Goal: Task Accomplishment & Management: Use online tool/utility

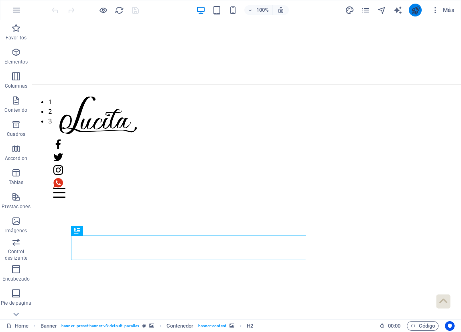
click at [418, 10] on icon "publish" at bounding box center [415, 10] width 9 height 9
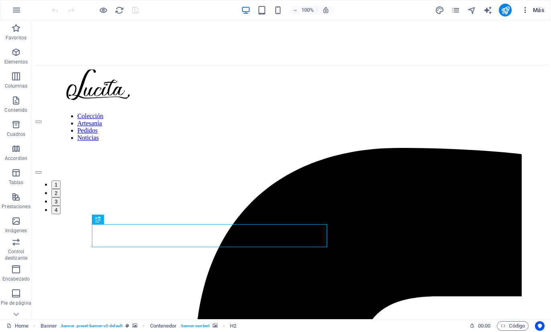
click at [535, 6] on button "Más" at bounding box center [532, 10] width 29 height 13
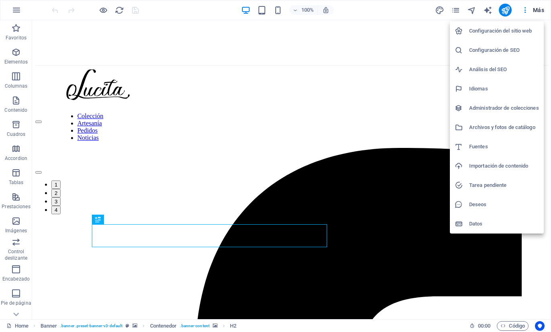
click at [521, 34] on h6 "Configuración del sitio web" at bounding box center [504, 31] width 70 height 10
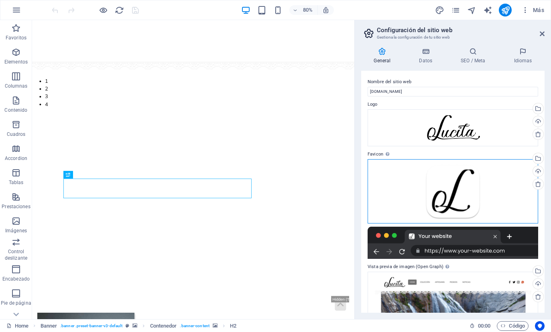
click at [461, 197] on div "Arrastra archivos aquí, haz clic para escoger archivos o selecciona archivos de…" at bounding box center [453, 191] width 171 height 64
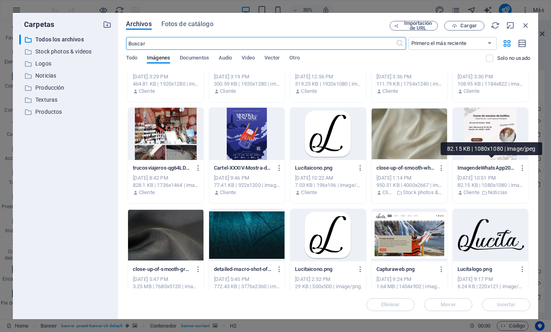
scroll to position [59, 0]
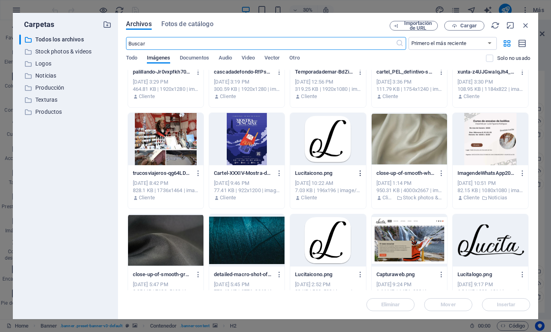
click at [359, 171] on icon "button" at bounding box center [361, 172] width 8 height 7
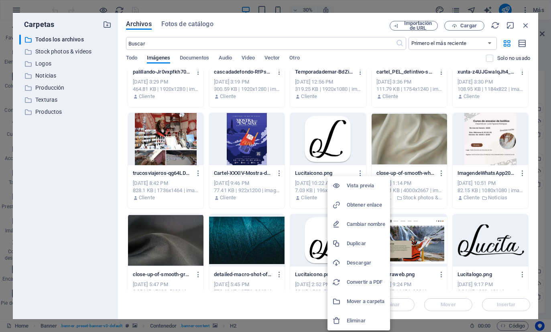
click at [370, 267] on h6 "Descargar" at bounding box center [366, 263] width 39 height 10
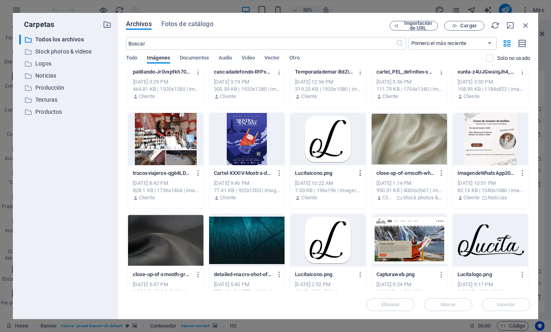
click at [361, 172] on icon "button" at bounding box center [361, 172] width 8 height 7
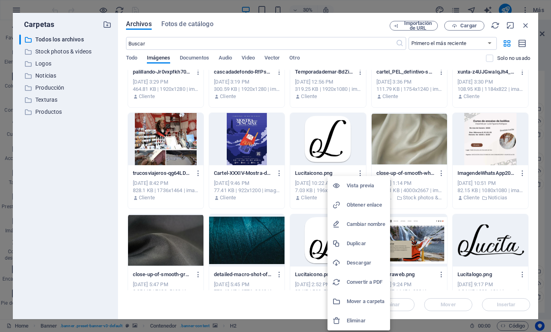
click at [380, 260] on h6 "Descargar" at bounding box center [366, 263] width 39 height 10
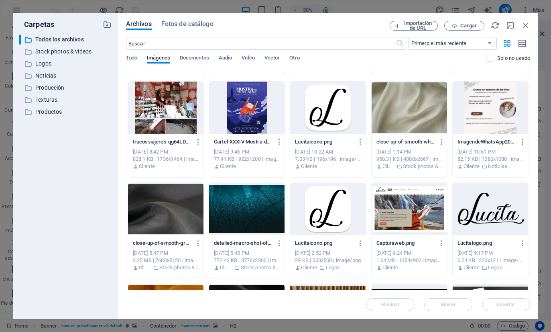
scroll to position [88, 0]
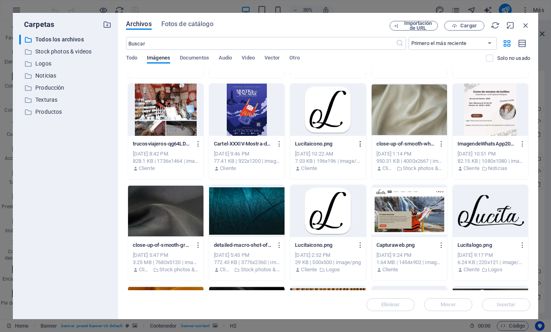
click at [363, 141] on icon "button" at bounding box center [361, 143] width 8 height 7
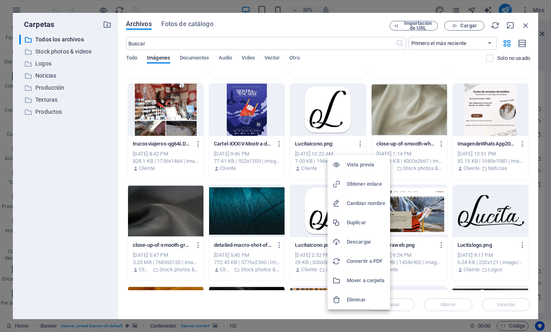
click at [373, 162] on h6 "Vista previa" at bounding box center [366, 165] width 39 height 10
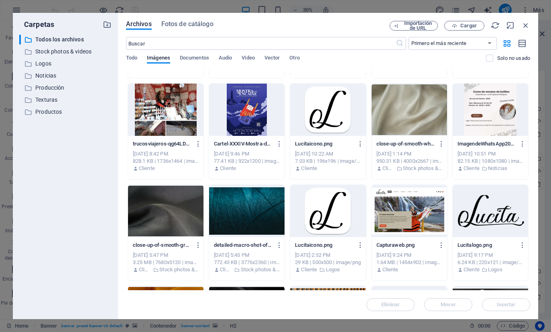
click at [529, 23] on icon "button" at bounding box center [525, 25] width 9 height 9
